Goal: Task Accomplishment & Management: Use online tool/utility

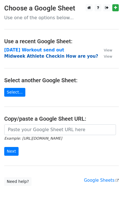
click at [25, 56] on strong "Midweek Athlete Checkin How are you?" at bounding box center [51, 56] width 94 height 5
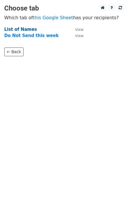
click at [15, 30] on strong "List of Names" at bounding box center [20, 29] width 32 height 5
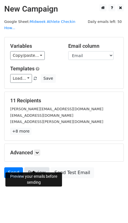
click at [32, 167] on link "Preview" at bounding box center [36, 172] width 25 height 11
click at [11, 167] on link "Send" at bounding box center [13, 172] width 19 height 11
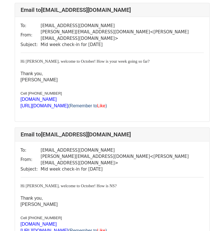
scroll to position [786, 0]
